Goal: Task Accomplishment & Management: Use online tool/utility

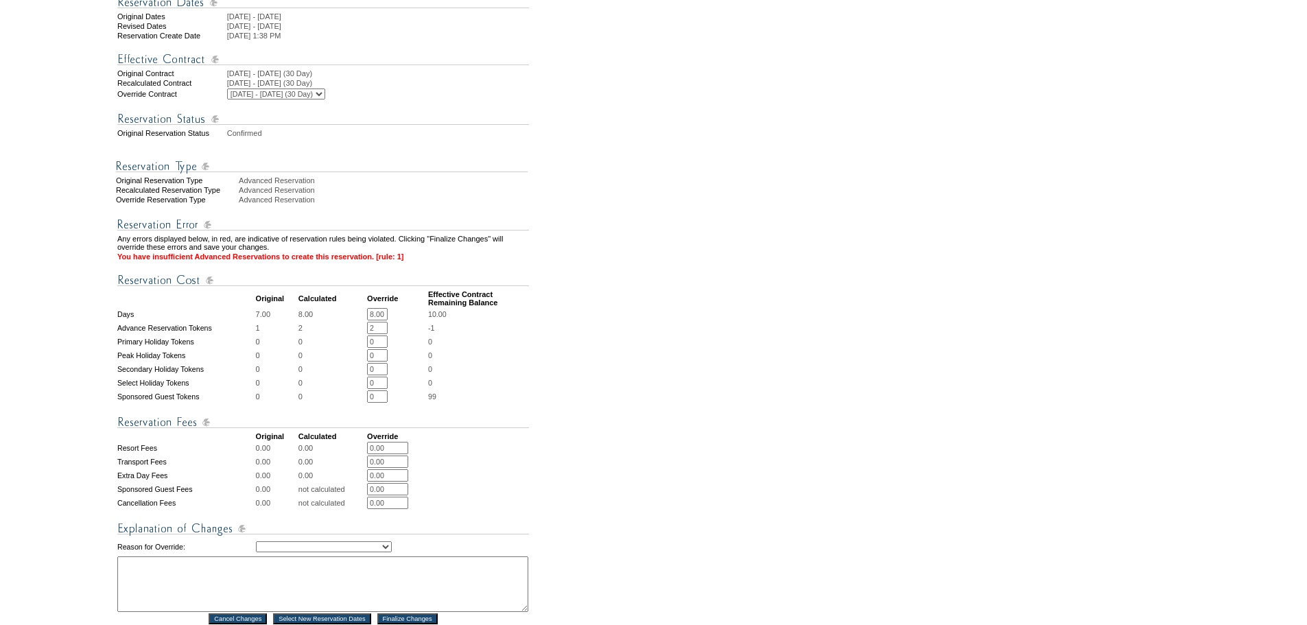
scroll to position [274, 0]
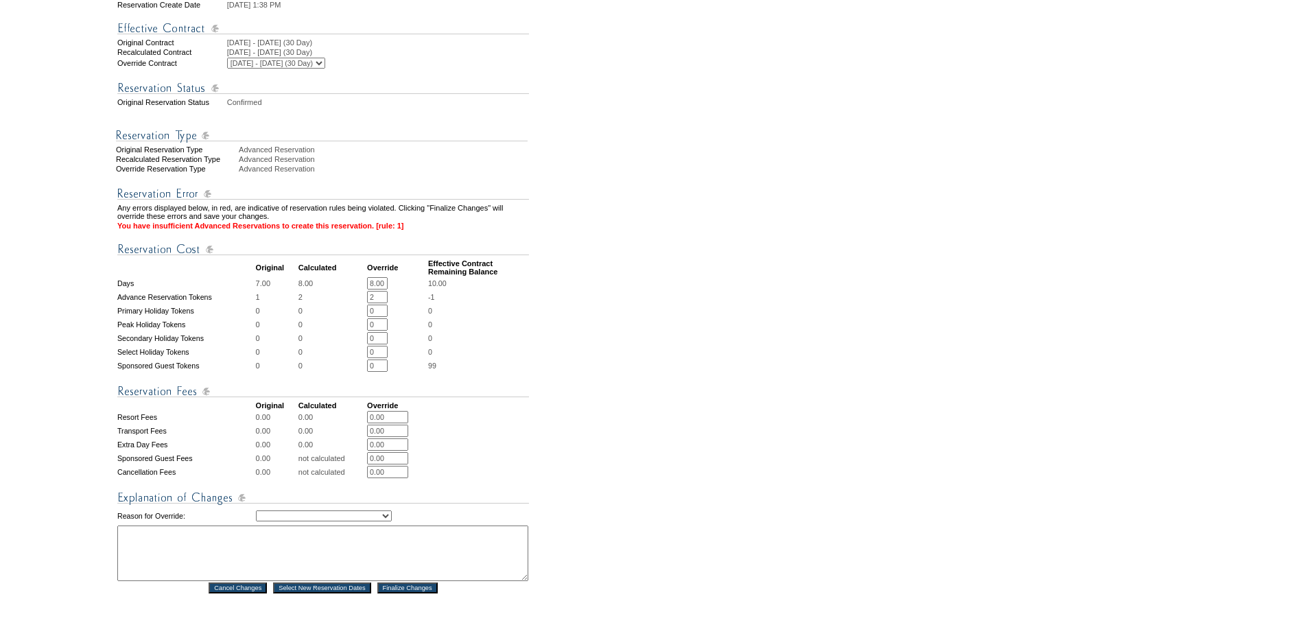
click at [379, 303] on input "2" at bounding box center [377, 297] width 21 height 12
type input "1"
click at [584, 484] on form "Follow Us ::" at bounding box center [651, 253] width 1302 height 1048
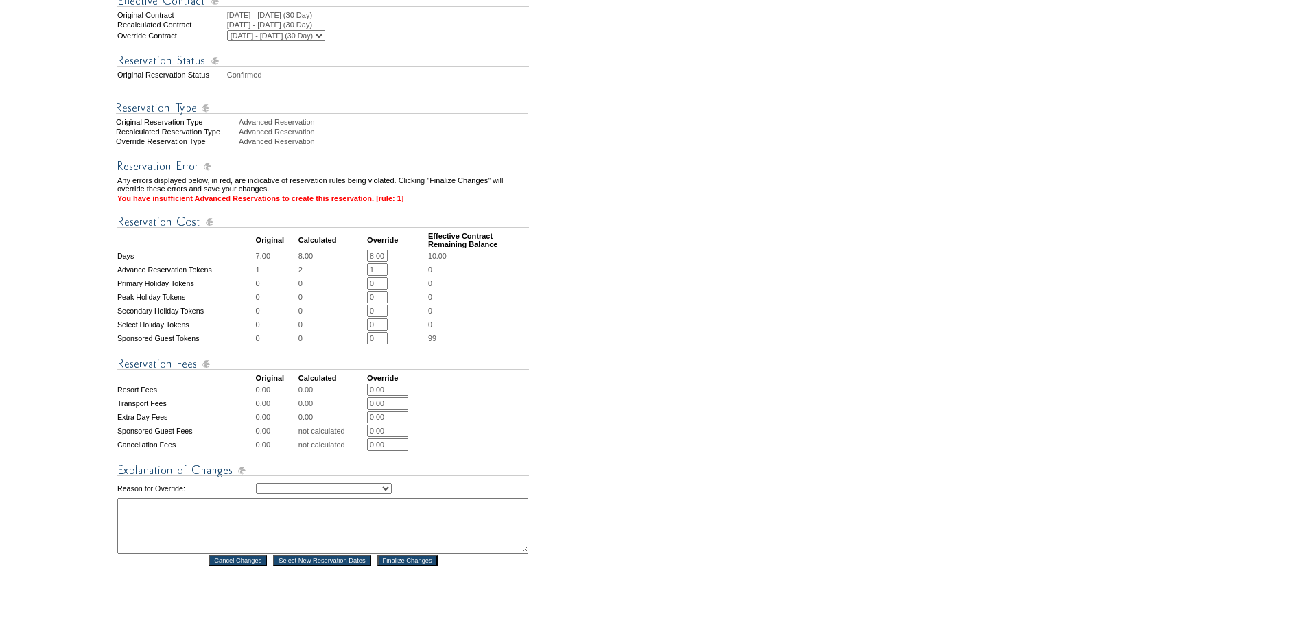
scroll to position [343, 0]
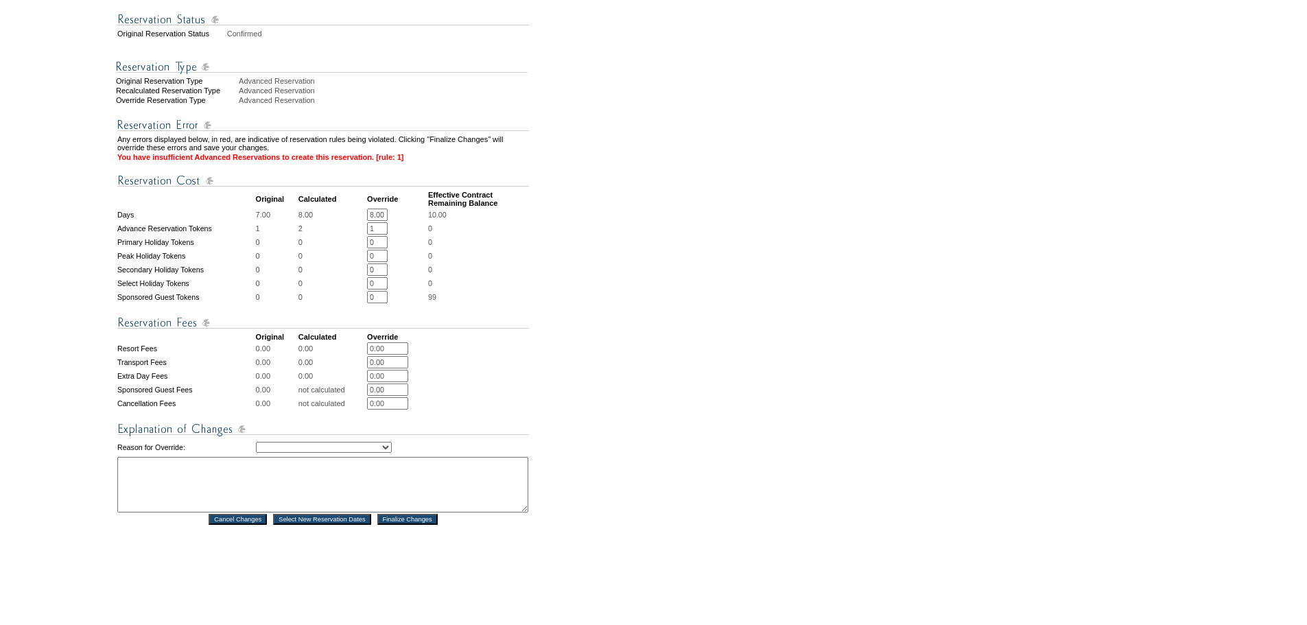
click at [346, 453] on select "Creating Continuous Stay Days Rebooked After Cancellation Editing Occupant Expe…" at bounding box center [324, 447] width 136 height 11
click at [560, 398] on form "Follow Us ::" at bounding box center [651, 184] width 1302 height 1048
click at [392, 453] on select "Creating Continuous Stay Days Rebooked After Cancellation Editing Occupant Expe…" at bounding box center [324, 447] width 136 height 11
click at [256, 453] on select "Creating Continuous Stay Days Rebooked After Cancellation Editing Occupant Expe…" at bounding box center [324, 447] width 136 height 11
click at [390, 453] on select "Creating Continuous Stay Days Rebooked After Cancellation Editing Occupant Expe…" at bounding box center [324, 447] width 136 height 11
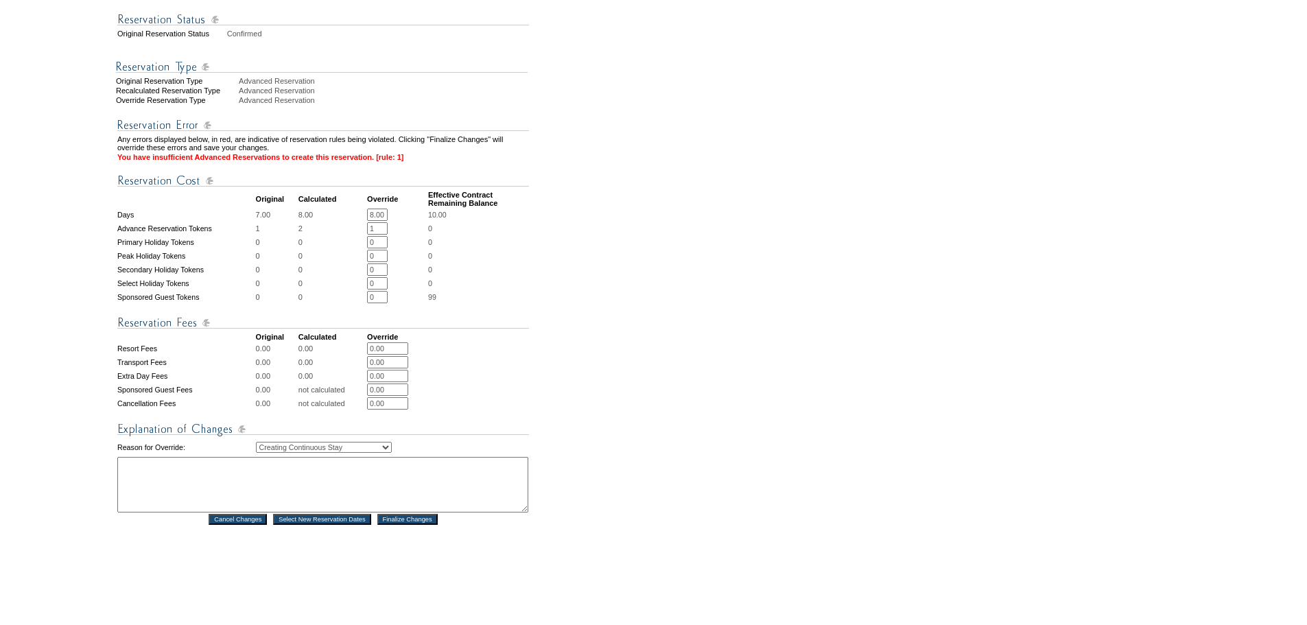
select select "1043"
click at [256, 453] on select "Creating Continuous Stay Days Rebooked After Cancellation Editing Occupant Expe…" at bounding box center [324, 447] width 136 height 11
click at [303, 512] on textarea at bounding box center [322, 485] width 411 height 56
type textarea "p"
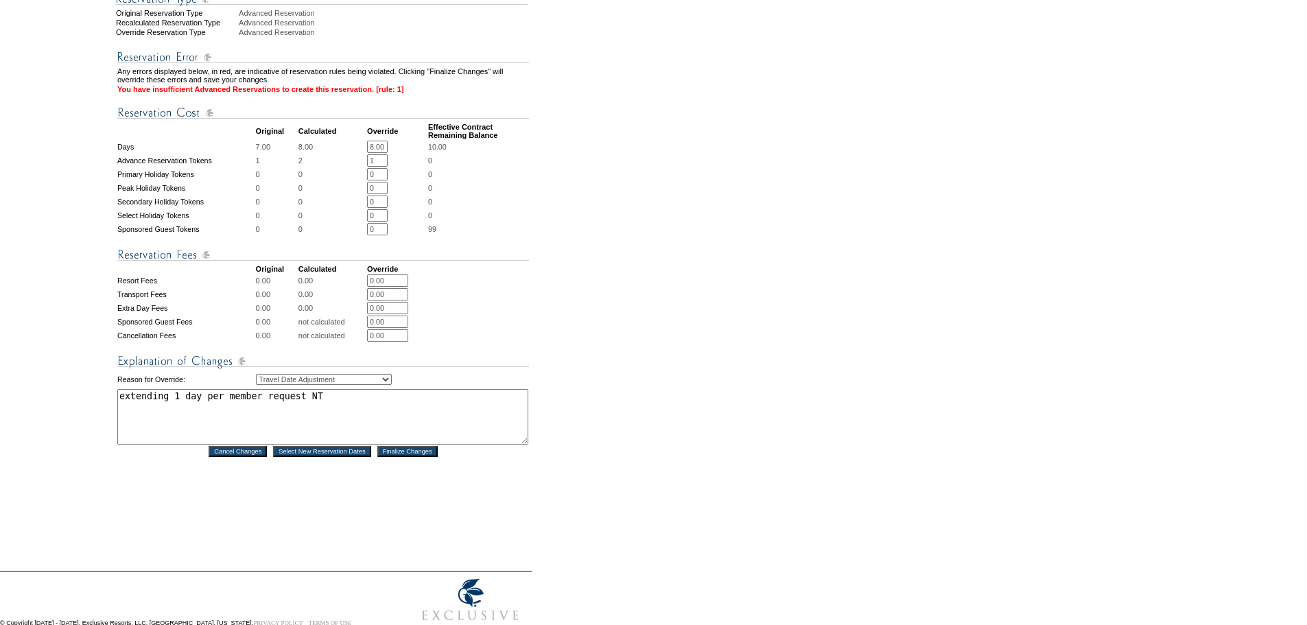
scroll to position [412, 0]
type textarea "extending 1 day per member request NT"
click at [404, 456] on input "Finalize Changes" at bounding box center [407, 450] width 60 height 11
